Goal: Task Accomplishment & Management: Use online tool/utility

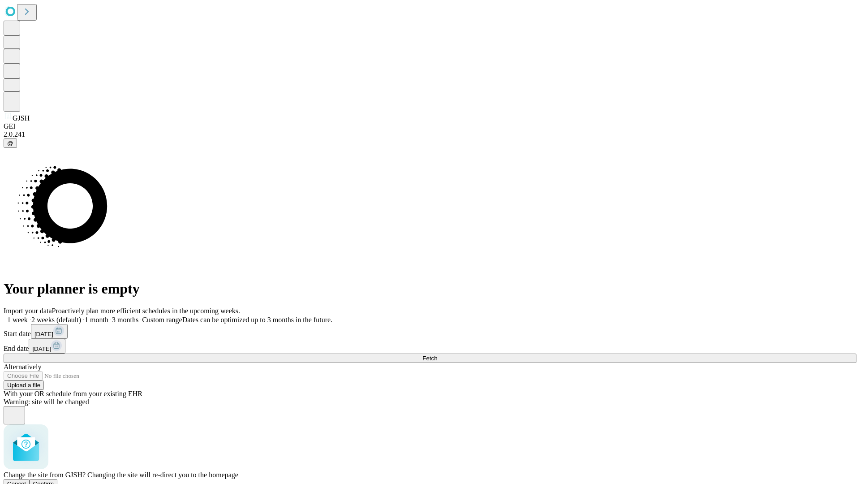
click at [54, 480] on span "Confirm" at bounding box center [43, 483] width 21 height 7
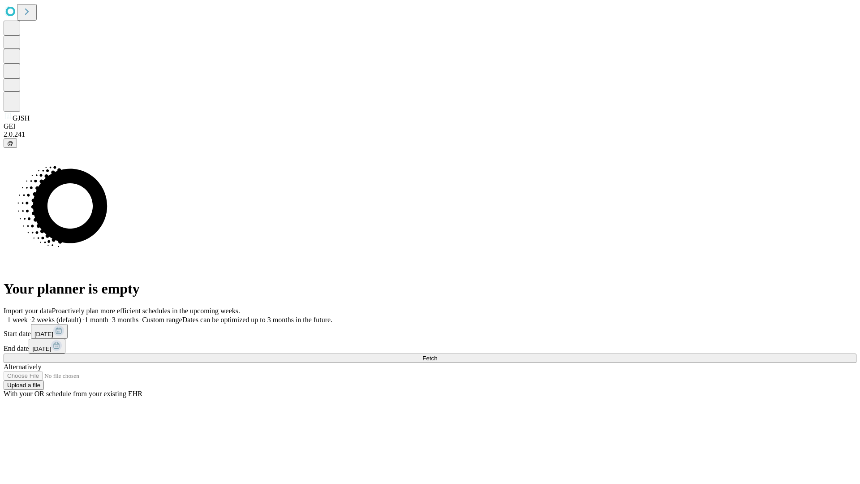
click at [108, 316] on label "1 month" at bounding box center [94, 320] width 27 height 8
click at [437, 355] on span "Fetch" at bounding box center [429, 358] width 15 height 7
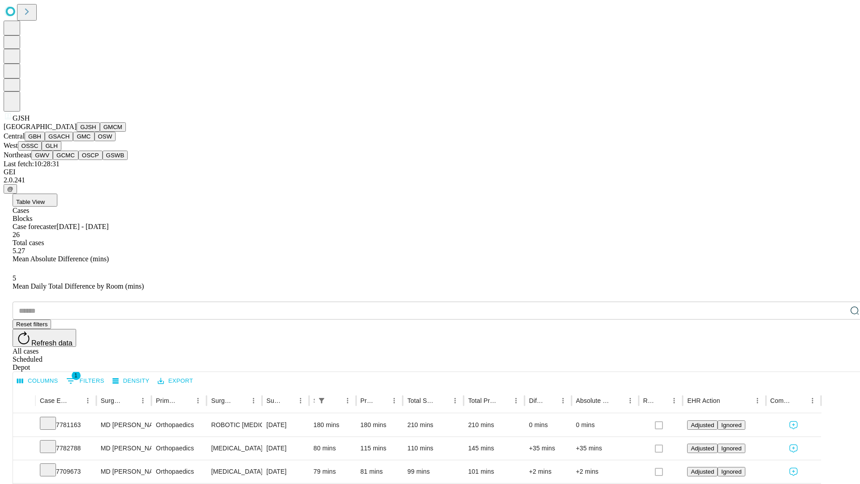
click at [100, 132] on button "GMCM" at bounding box center [113, 126] width 26 height 9
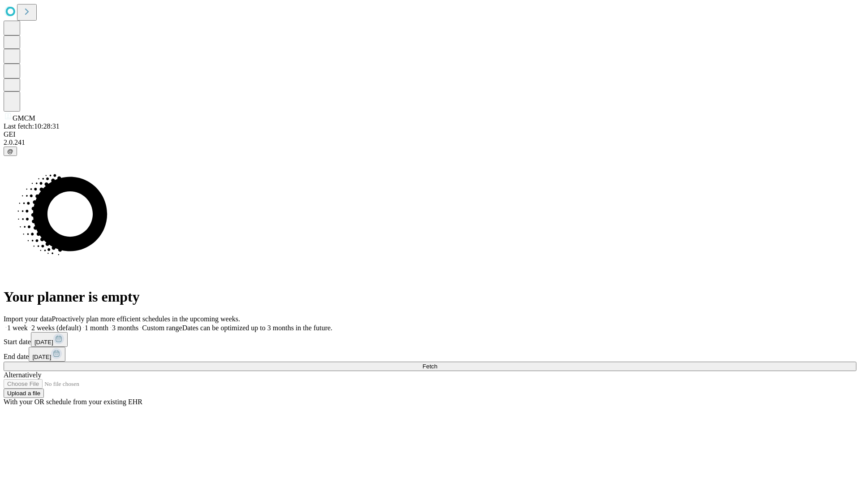
click at [108, 324] on label "1 month" at bounding box center [94, 328] width 27 height 8
click at [437, 363] on span "Fetch" at bounding box center [429, 366] width 15 height 7
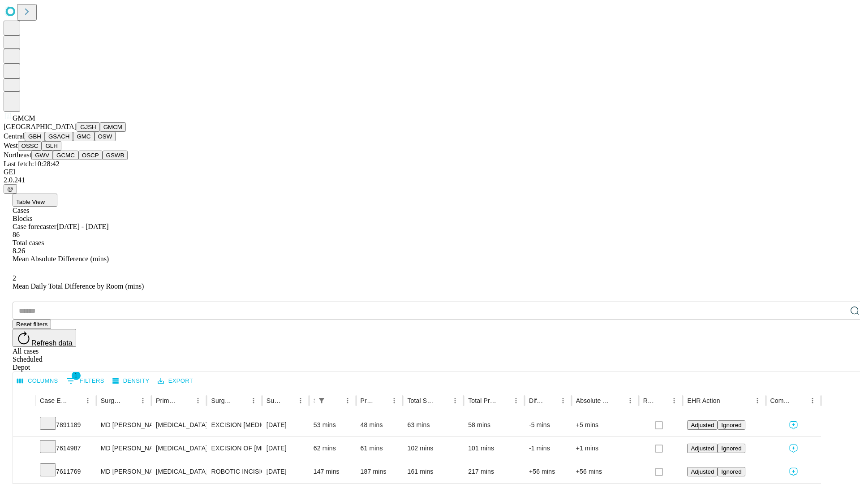
click at [45, 141] on button "GBH" at bounding box center [35, 136] width 20 height 9
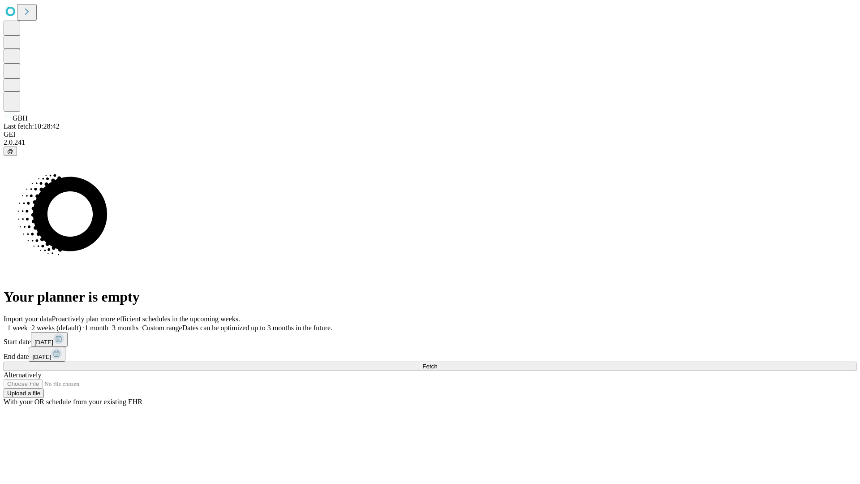
click at [108, 324] on label "1 month" at bounding box center [94, 328] width 27 height 8
click at [437, 363] on span "Fetch" at bounding box center [429, 366] width 15 height 7
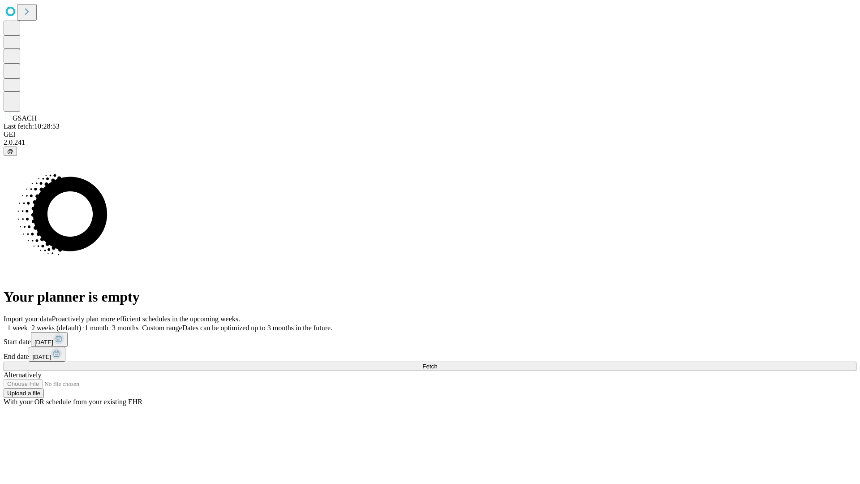
click at [108, 324] on label "1 month" at bounding box center [94, 328] width 27 height 8
click at [437, 363] on span "Fetch" at bounding box center [429, 366] width 15 height 7
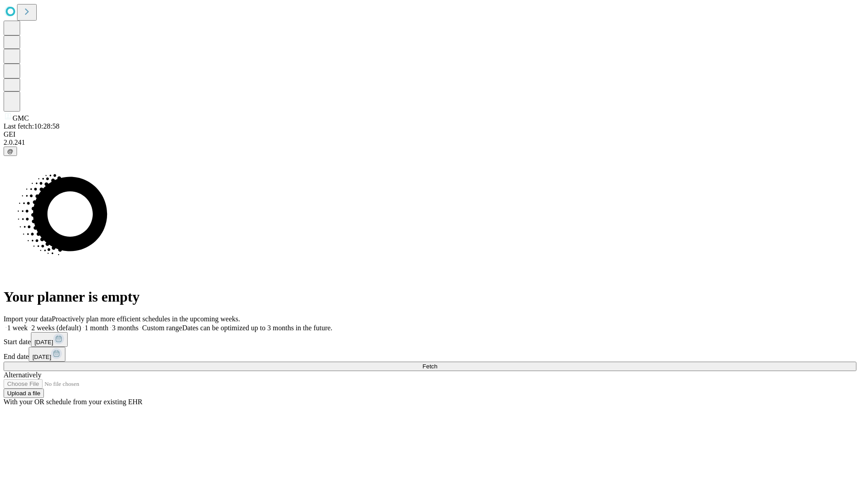
click at [108, 324] on label "1 month" at bounding box center [94, 328] width 27 height 8
click at [437, 363] on span "Fetch" at bounding box center [429, 366] width 15 height 7
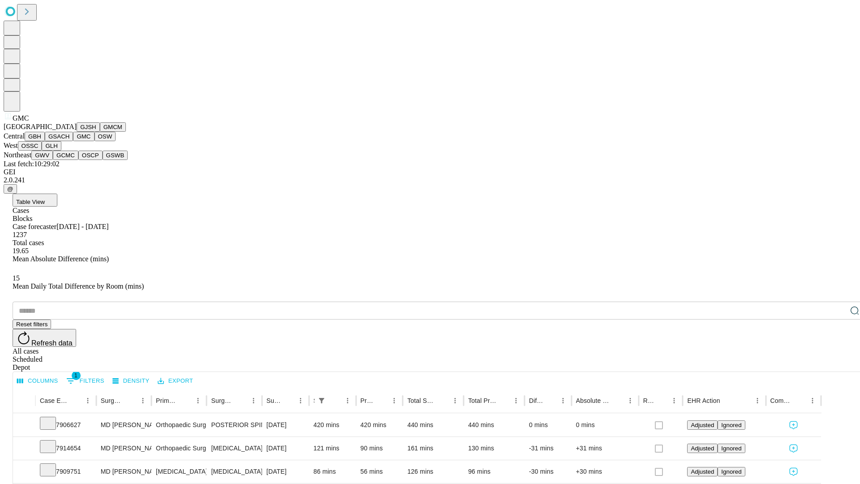
click at [95, 141] on button "OSW" at bounding box center [106, 136] width 22 height 9
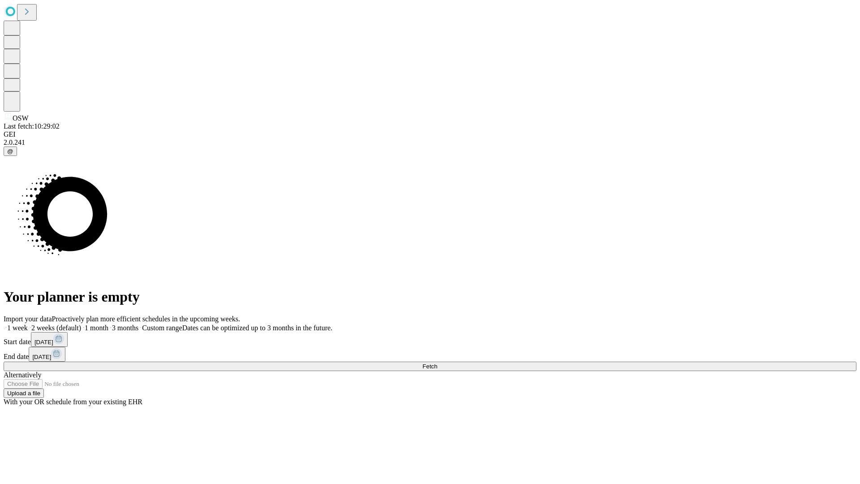
click at [437, 363] on span "Fetch" at bounding box center [429, 366] width 15 height 7
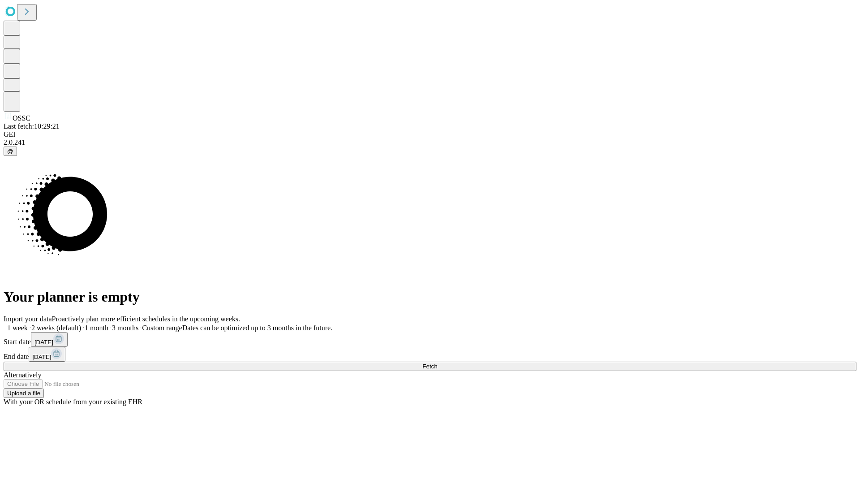
click at [108, 324] on label "1 month" at bounding box center [94, 328] width 27 height 8
click at [437, 363] on span "Fetch" at bounding box center [429, 366] width 15 height 7
click at [108, 324] on label "1 month" at bounding box center [94, 328] width 27 height 8
click at [437, 363] on span "Fetch" at bounding box center [429, 366] width 15 height 7
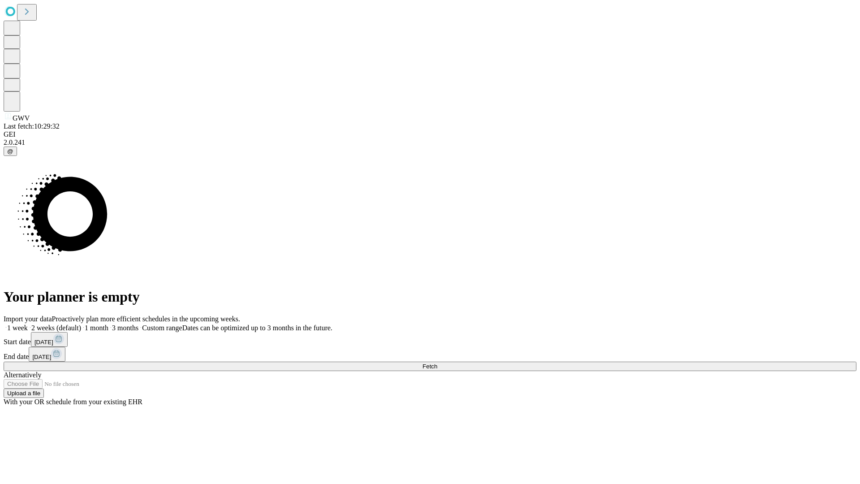
click at [108, 324] on label "1 month" at bounding box center [94, 328] width 27 height 8
click at [437, 363] on span "Fetch" at bounding box center [429, 366] width 15 height 7
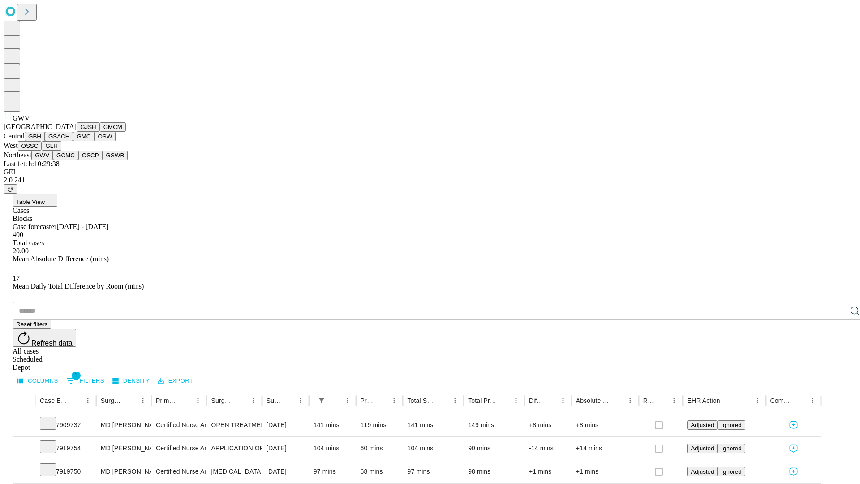
click at [69, 160] on button "GCMC" at bounding box center [66, 155] width 26 height 9
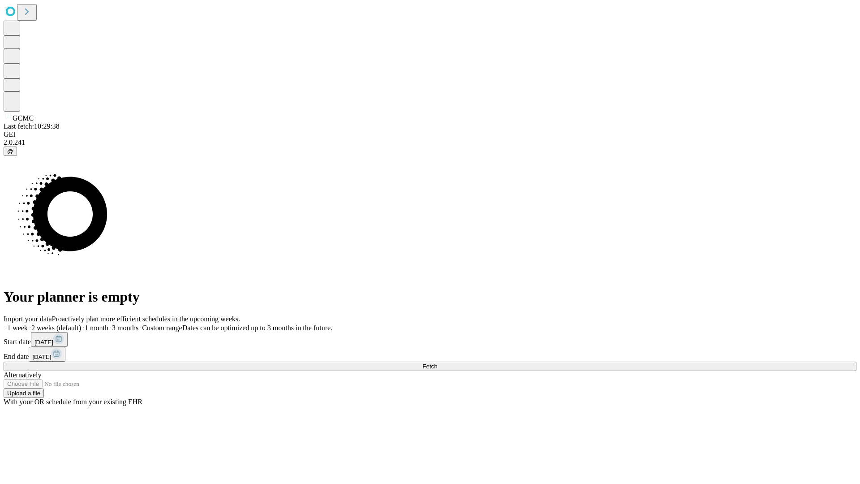
click at [108, 324] on label "1 month" at bounding box center [94, 328] width 27 height 8
click at [437, 363] on span "Fetch" at bounding box center [429, 366] width 15 height 7
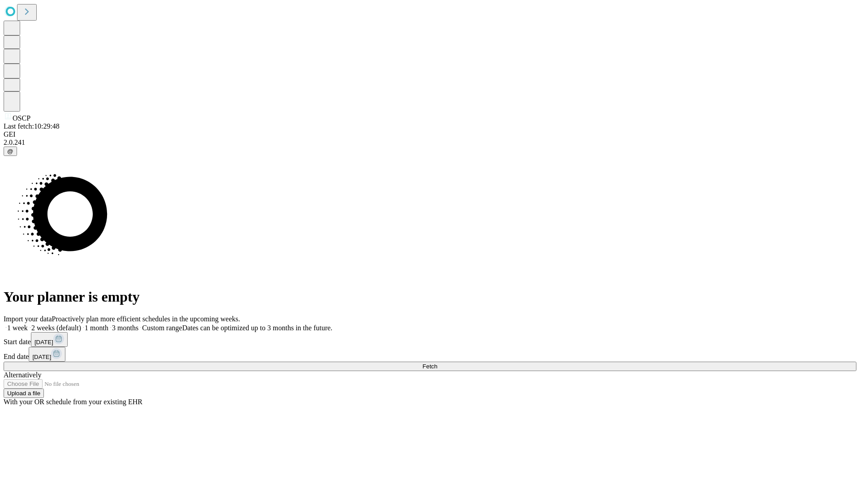
click at [108, 324] on label "1 month" at bounding box center [94, 328] width 27 height 8
click at [437, 363] on span "Fetch" at bounding box center [429, 366] width 15 height 7
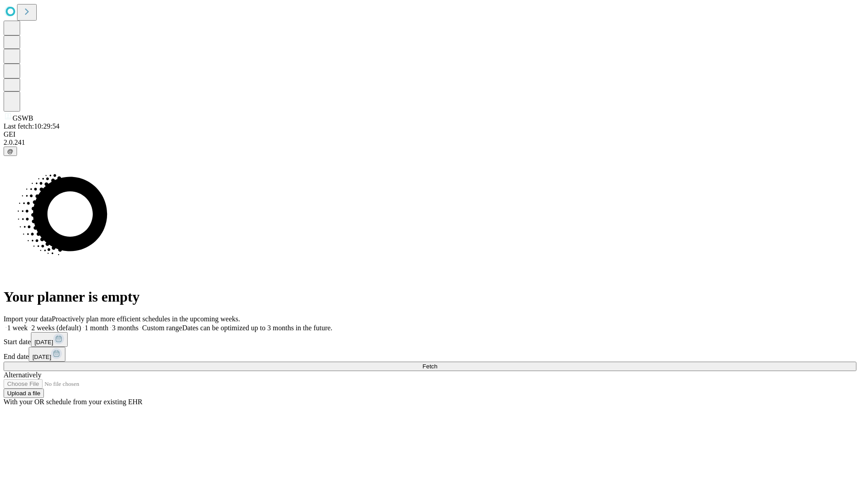
click at [108, 324] on label "1 month" at bounding box center [94, 328] width 27 height 8
click at [437, 363] on span "Fetch" at bounding box center [429, 366] width 15 height 7
